Goal: Understand process/instructions: Learn how to perform a task or action

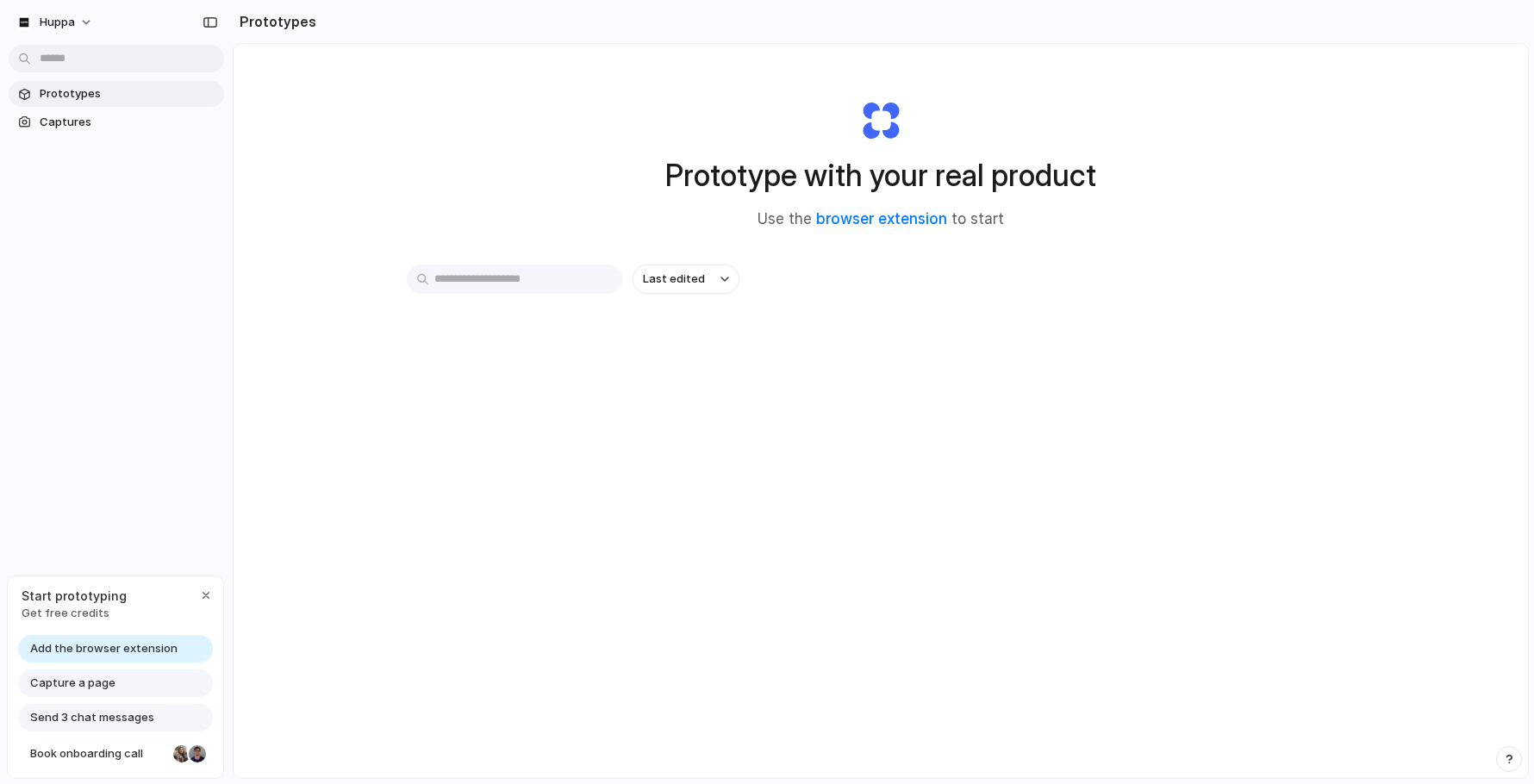
click at [896, 288] on div "Last edited" at bounding box center [880, 280] width 948 height 30
click at [887, 219] on link "browser extension" at bounding box center [882, 219] width 131 height 17
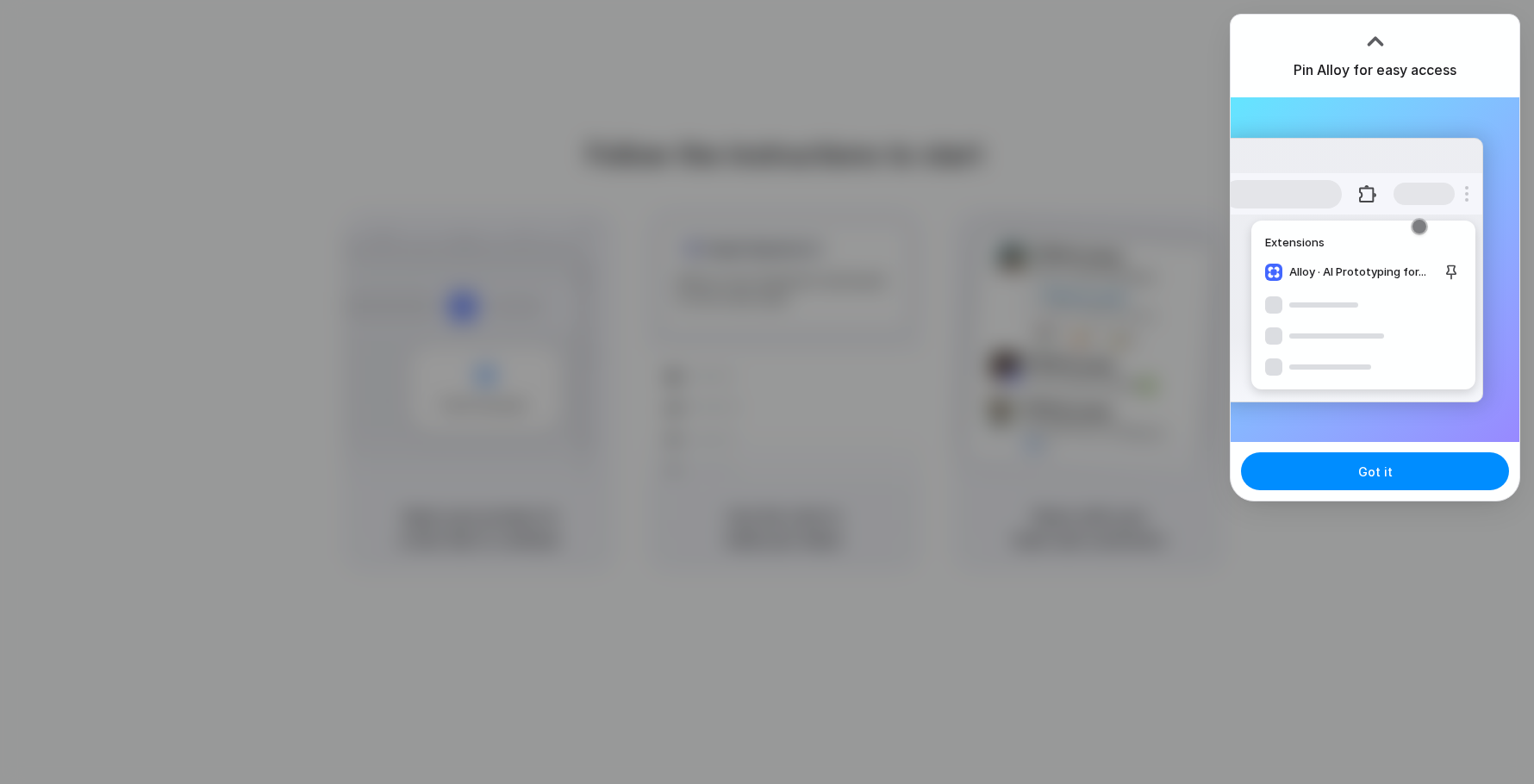
click at [985, 575] on div at bounding box center [767, 392] width 1534 height 784
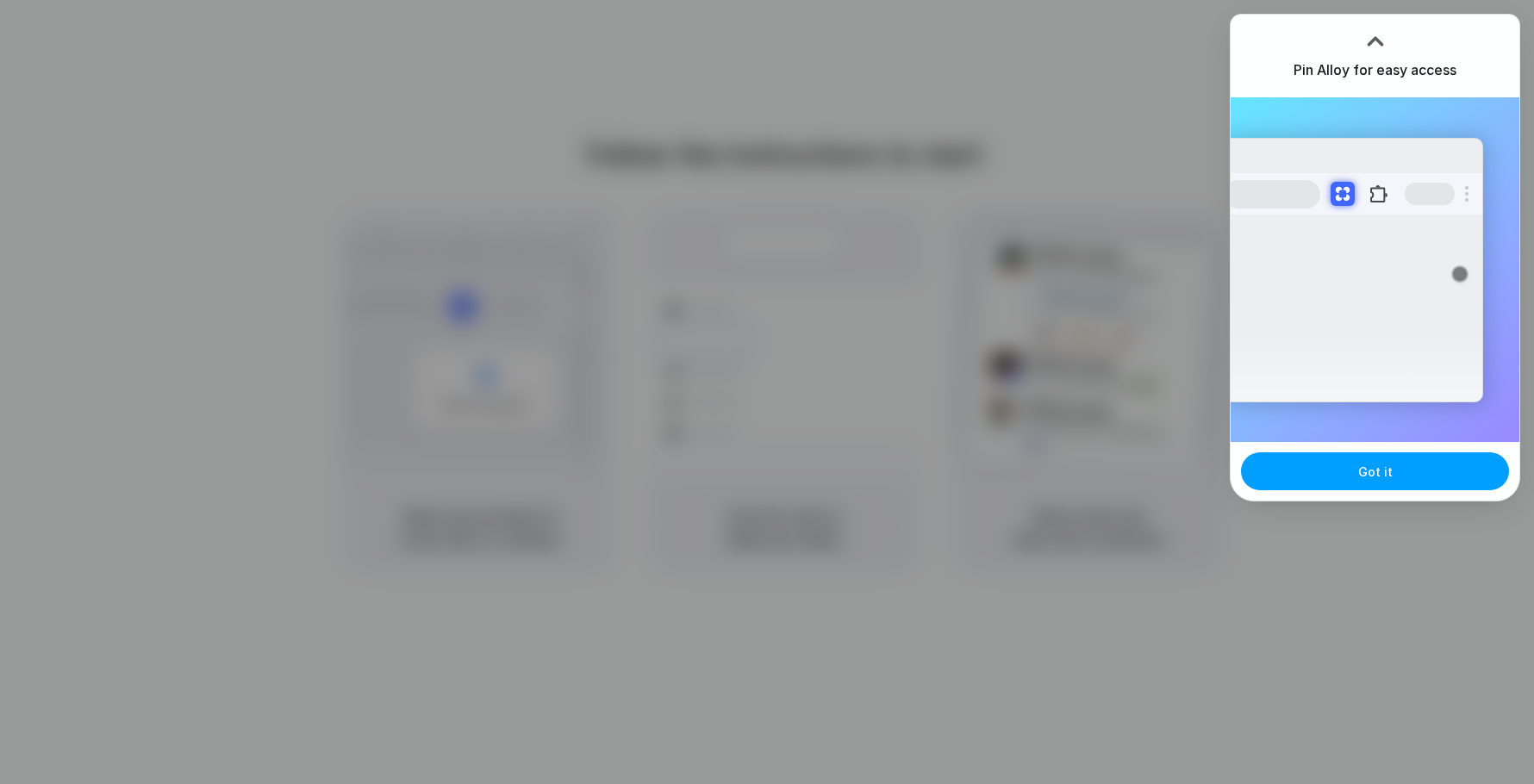
click at [1329, 469] on button "Got it" at bounding box center [1375, 471] width 268 height 38
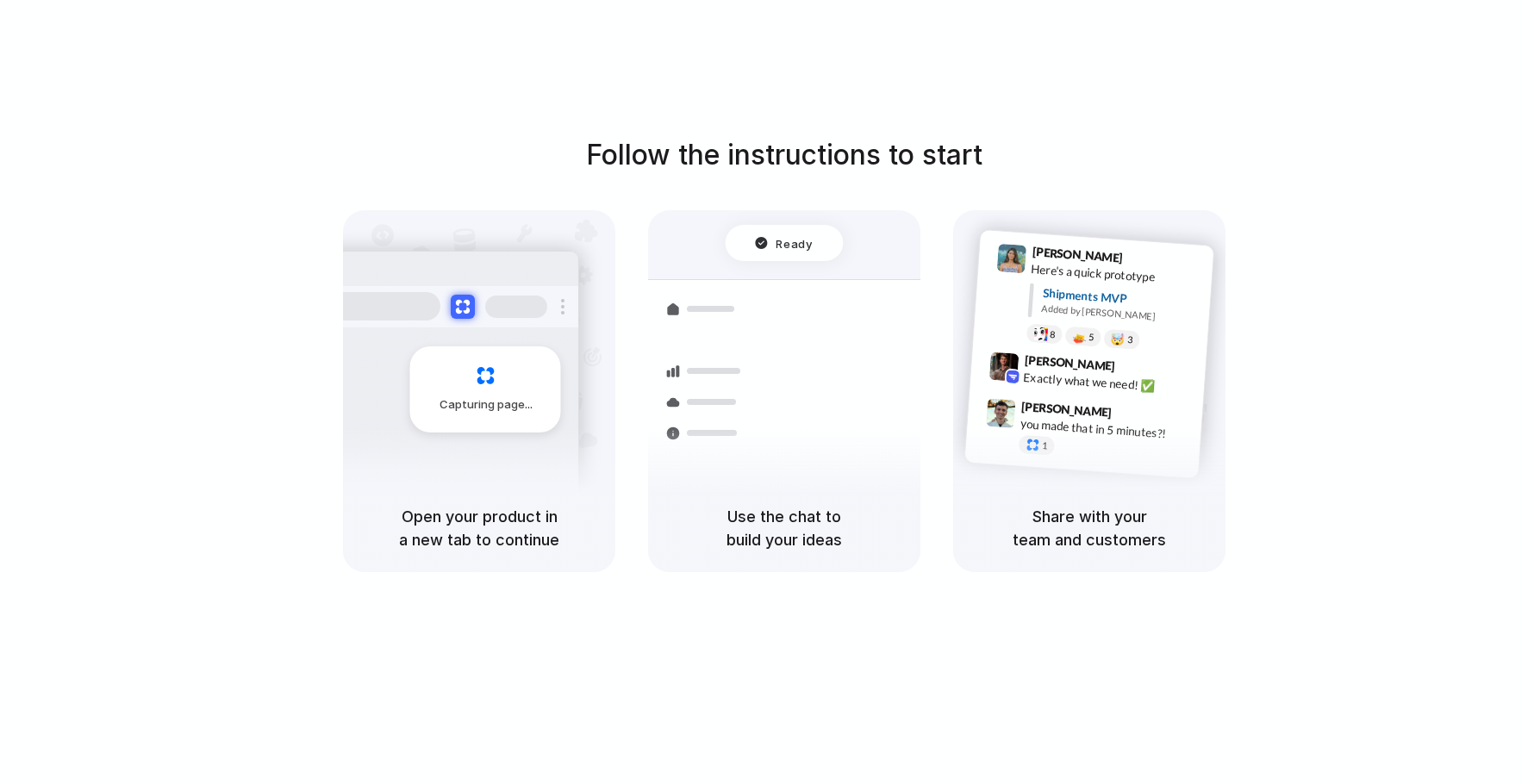
click at [1301, 163] on div "Follow the instructions to start Capturing page Open your product in a new tab …" at bounding box center [784, 353] width 1534 height 438
